Goal: Information Seeking & Learning: Find specific fact

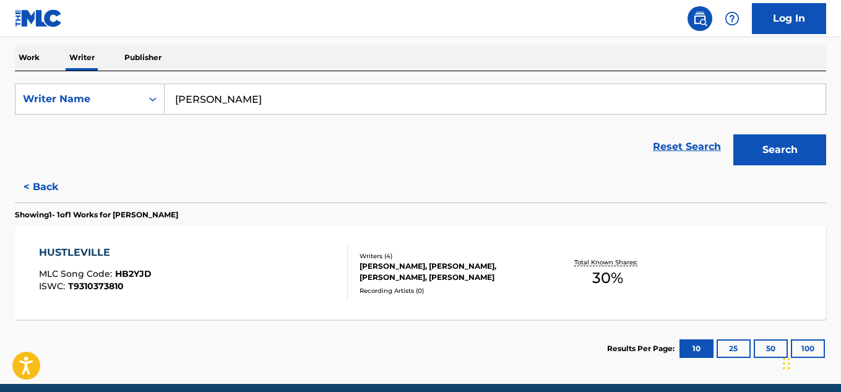
scroll to position [192, 0]
click at [507, 288] on div "Recording Artists ( 0 )" at bounding box center [449, 290] width 181 height 9
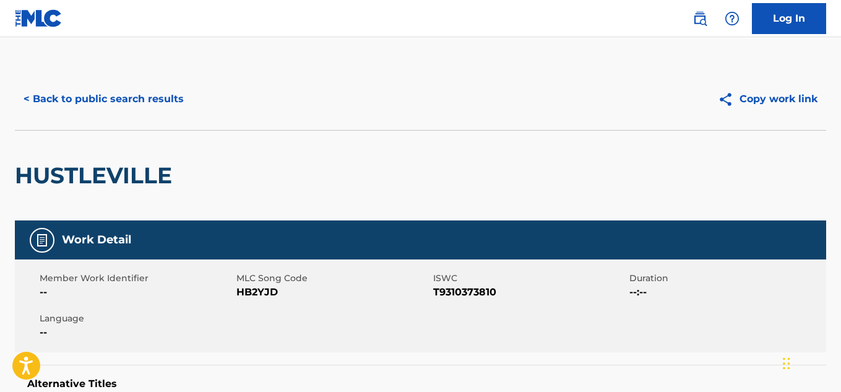
scroll to position [75, 0]
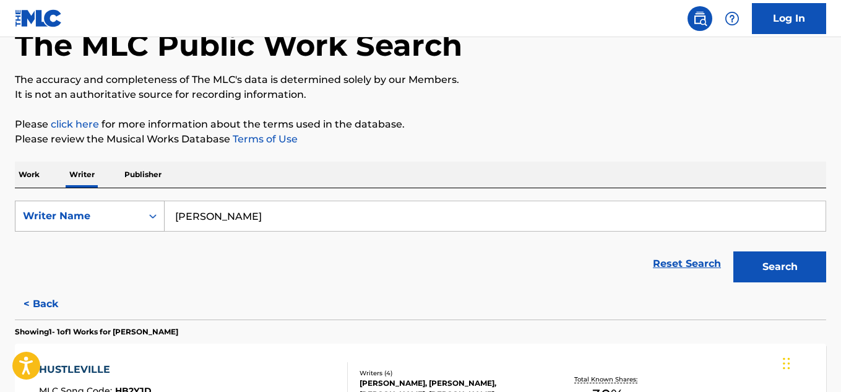
drag, startPoint x: 259, startPoint y: 219, endPoint x: 158, endPoint y: 225, distance: 101.0
click at [158, 225] on div "SearchWithCriteriad0d76c19-c591-4d26-8591-b5e66f03416f Writer Name [PERSON_NAME]" at bounding box center [420, 215] width 811 height 31
paste input "[PERSON_NAME]"
type input "[PERSON_NAME]"
click at [781, 260] on button "Search" at bounding box center [779, 266] width 93 height 31
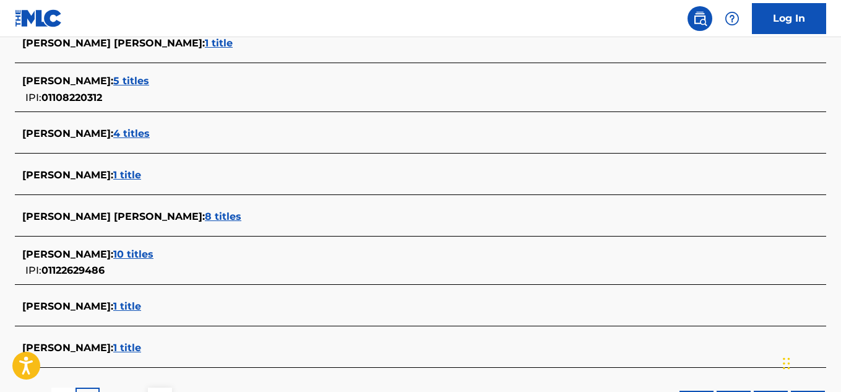
scroll to position [524, 0]
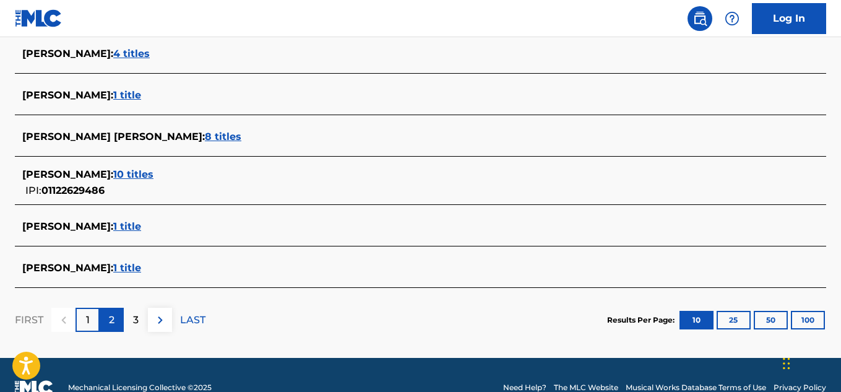
click at [111, 315] on p "2" at bounding box center [112, 319] width 6 height 15
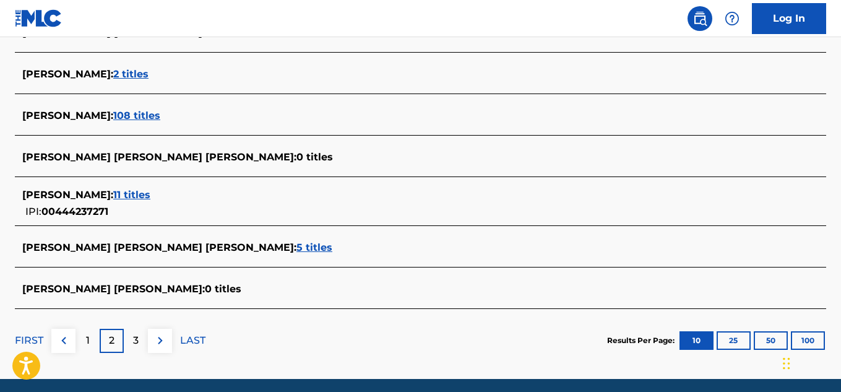
scroll to position [531, 0]
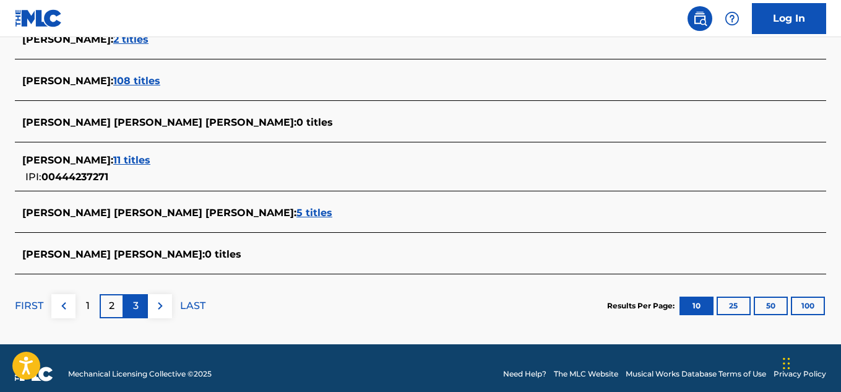
click at [134, 301] on p "3" at bounding box center [136, 305] width 6 height 15
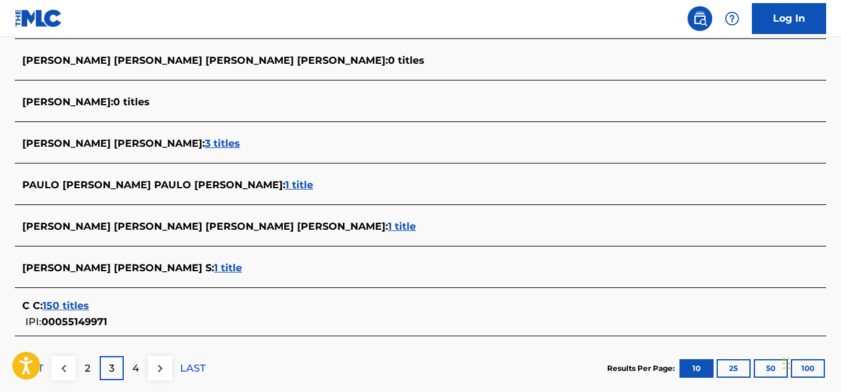
scroll to position [508, 0]
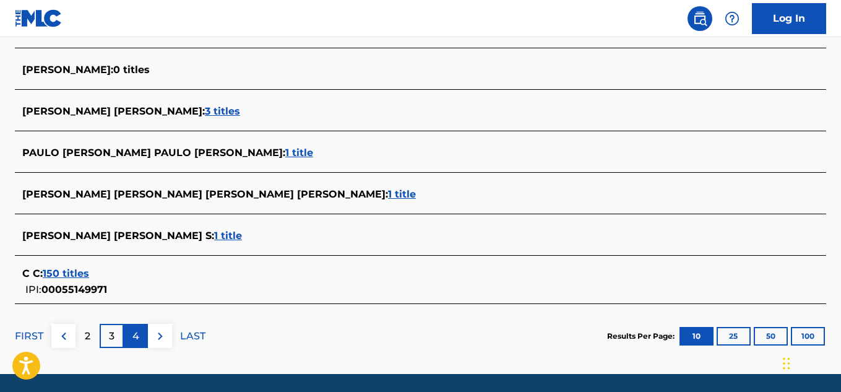
click at [134, 330] on p "4" at bounding box center [135, 335] width 7 height 15
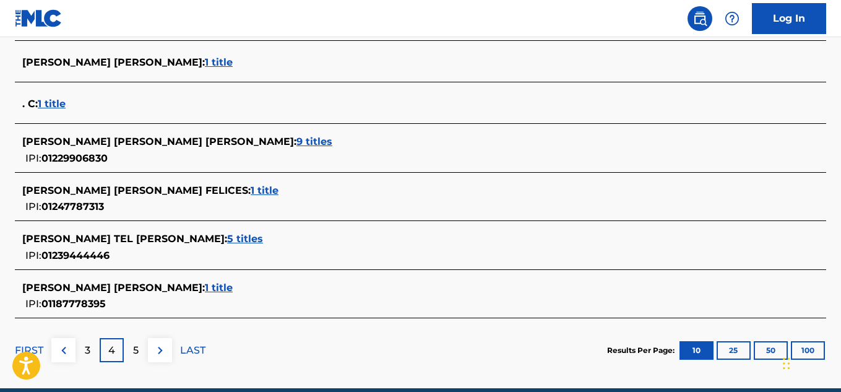
scroll to position [564, 0]
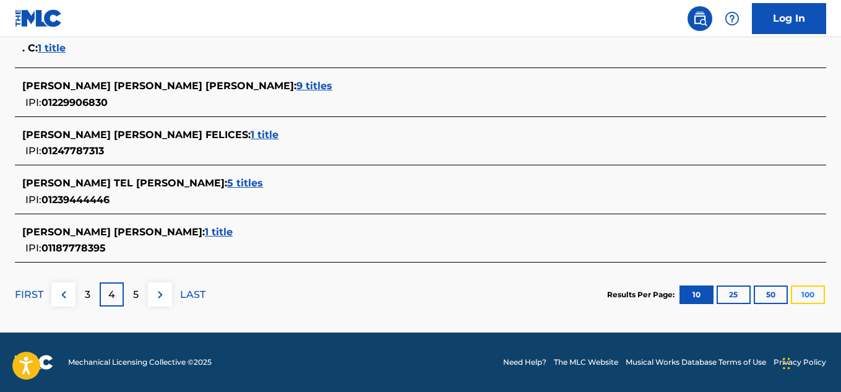
click at [812, 295] on button "100" at bounding box center [808, 294] width 34 height 19
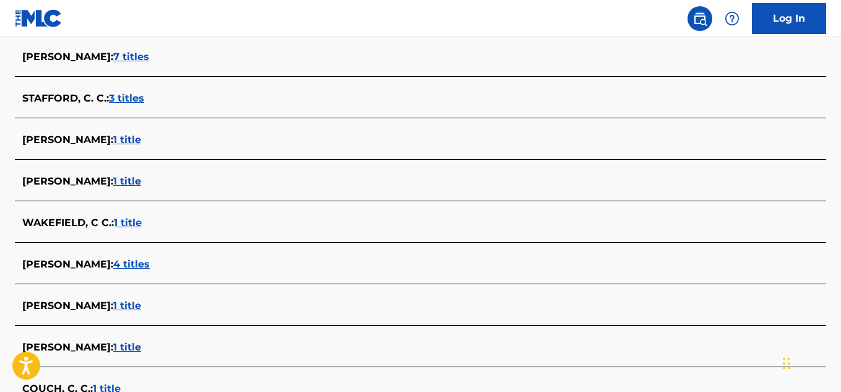
scroll to position [3029, 0]
